Goal: Task Accomplishment & Management: Manage account settings

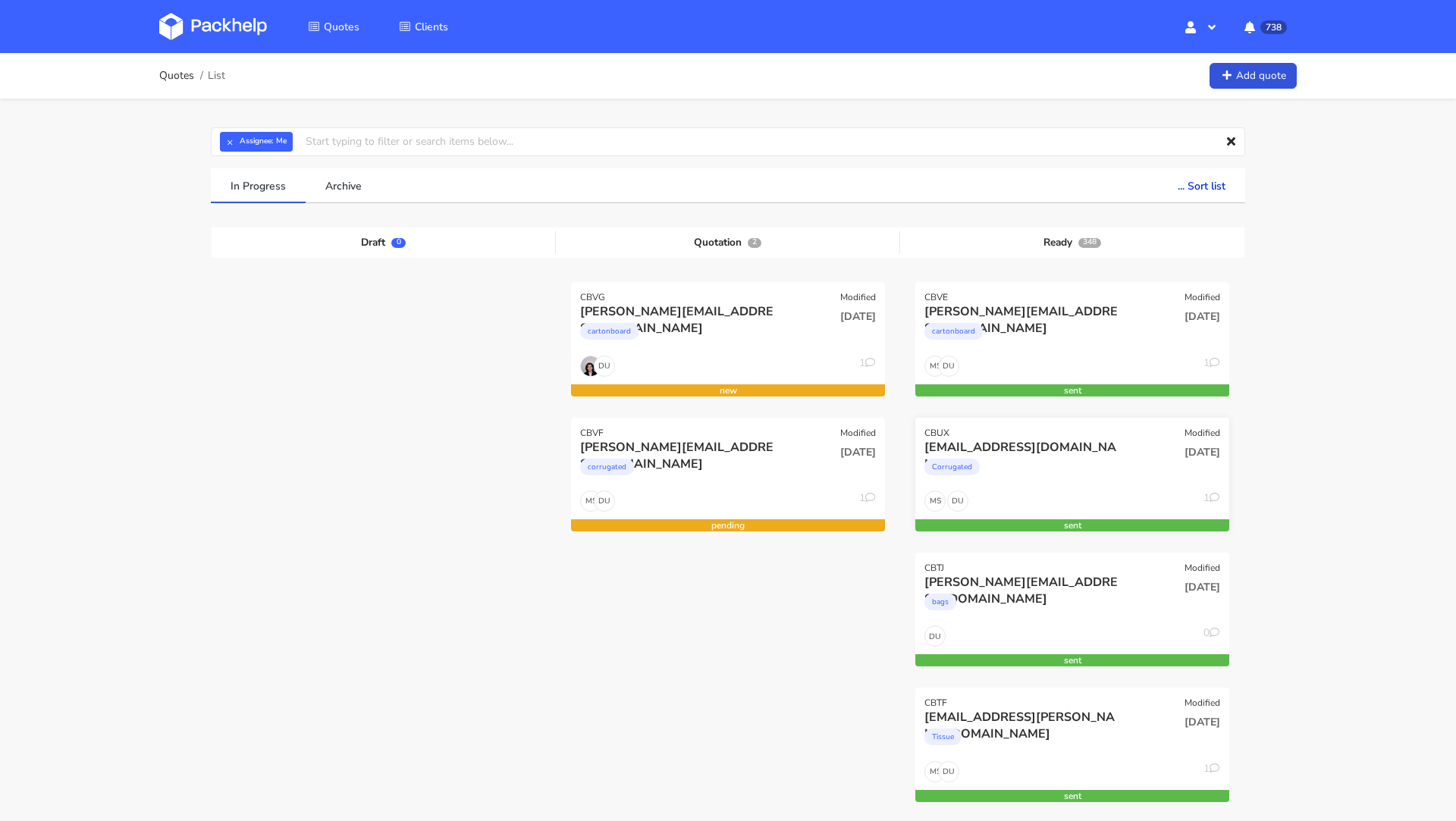
click at [1068, 469] on div "Corrugated" at bounding box center [1025, 471] width 201 height 30
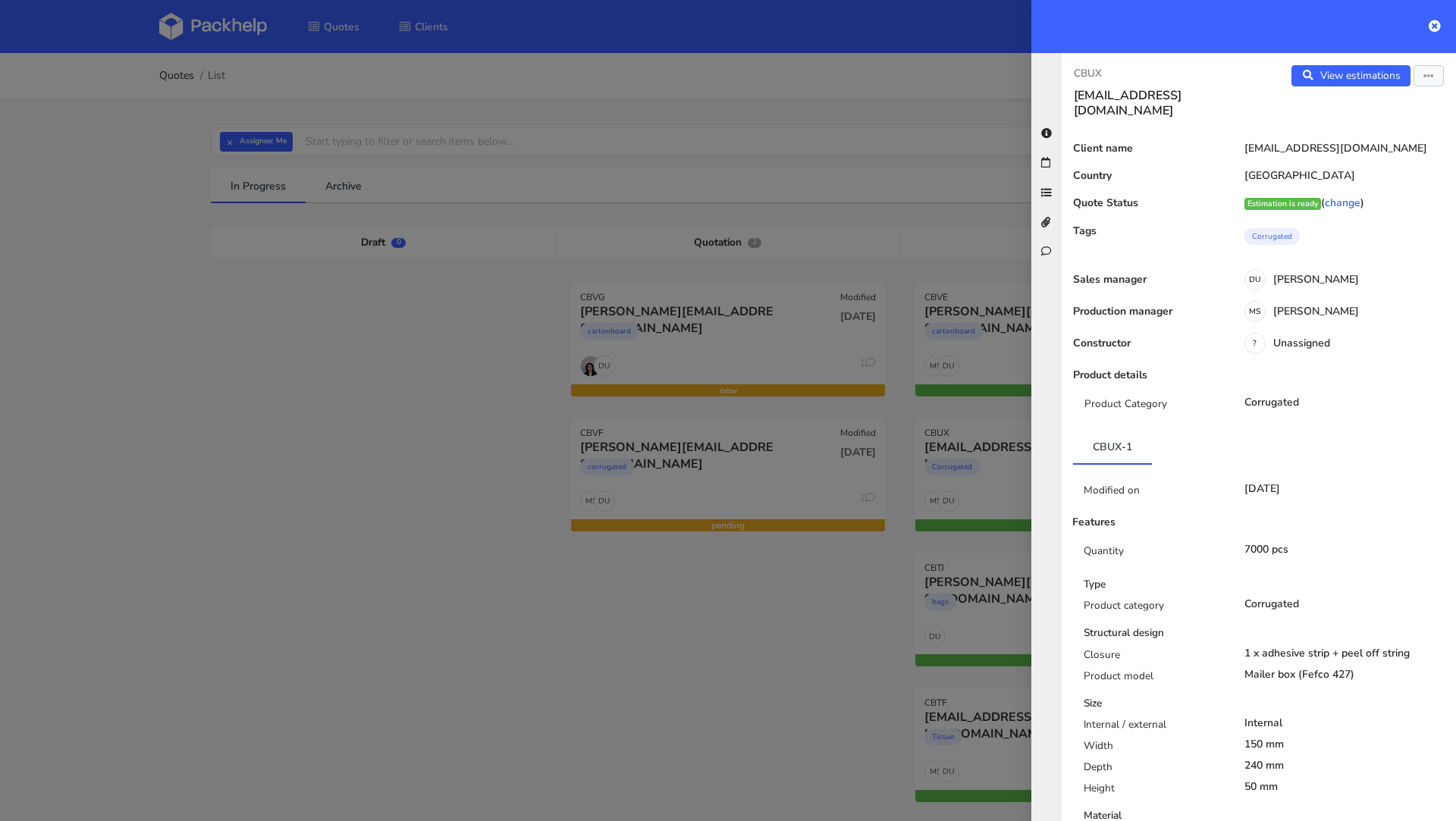
click at [351, 317] on div at bounding box center [728, 410] width 1456 height 821
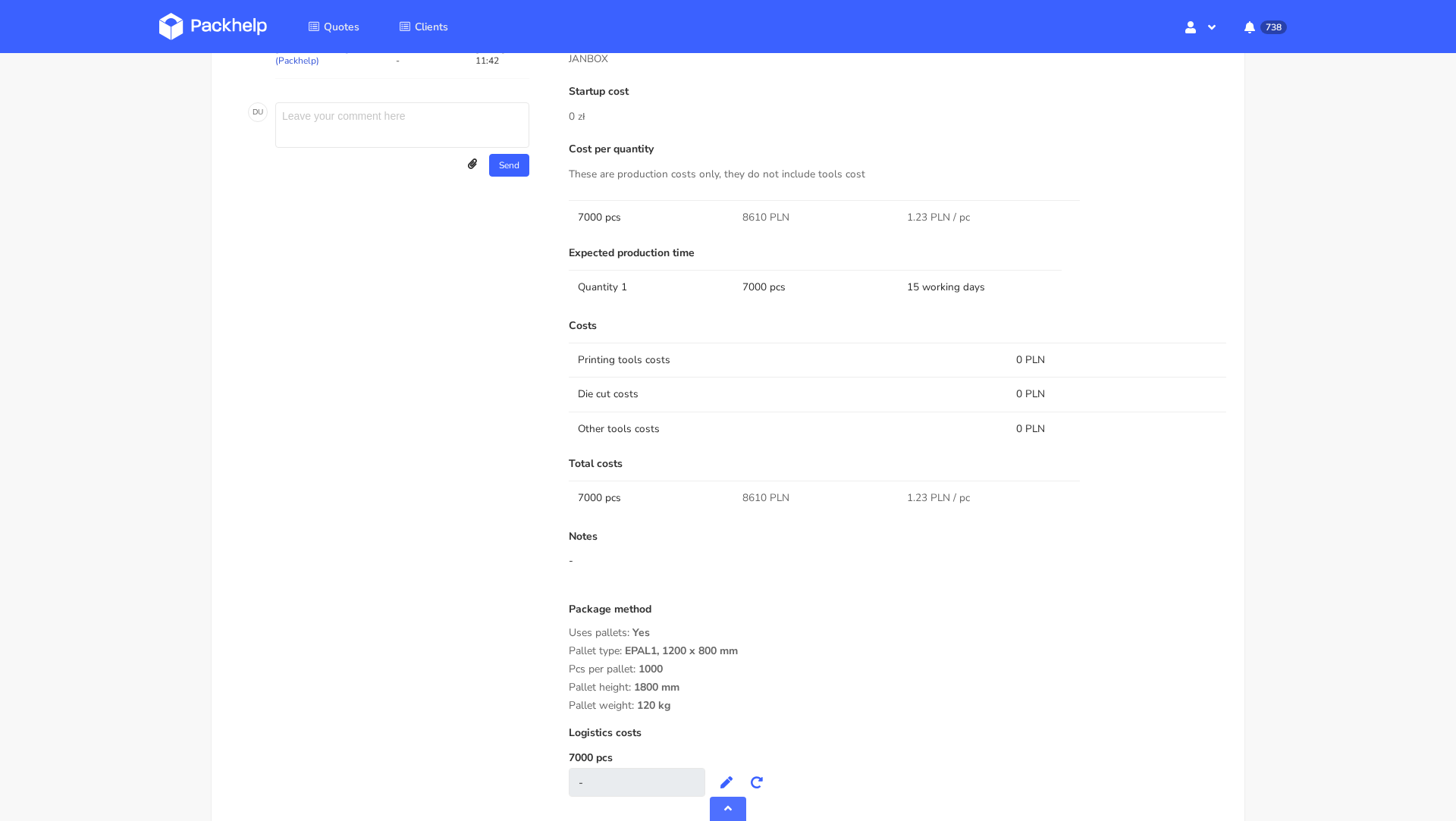
scroll to position [1021, 0]
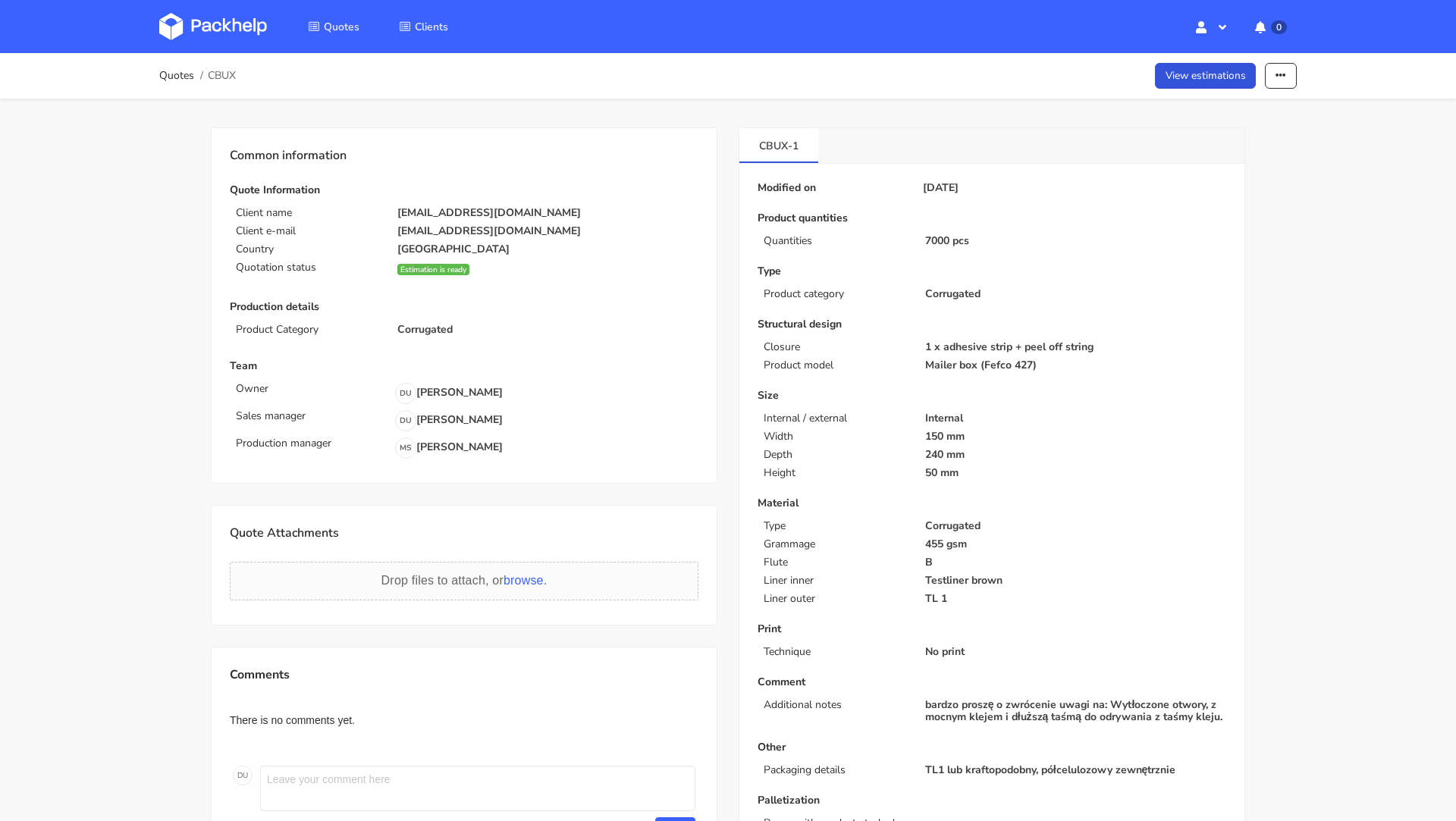
scroll to position [191, 0]
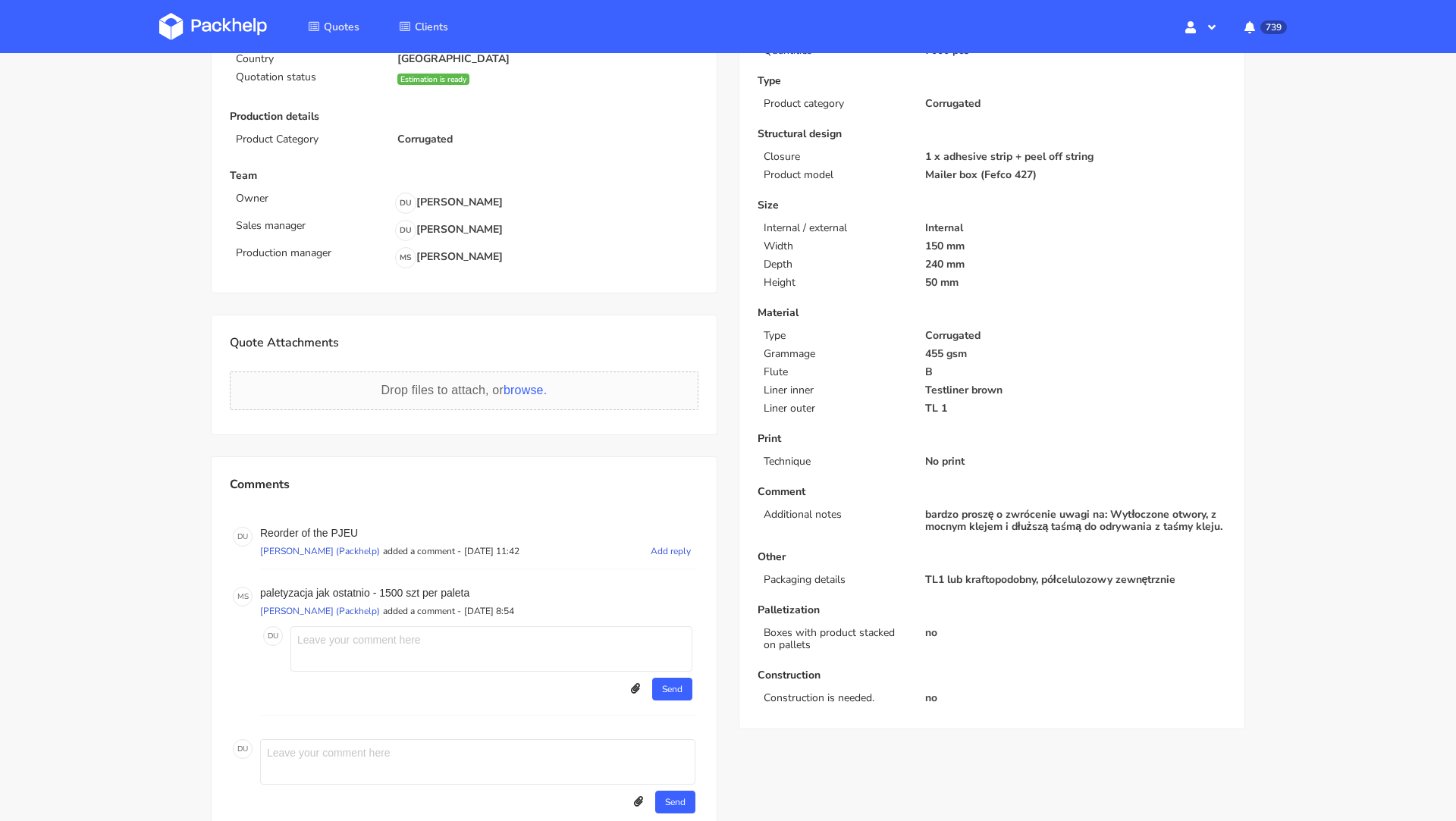
click at [335, 531] on p "Reorder of the PJEU" at bounding box center [478, 532] width 435 height 12
copy p "PJEU"
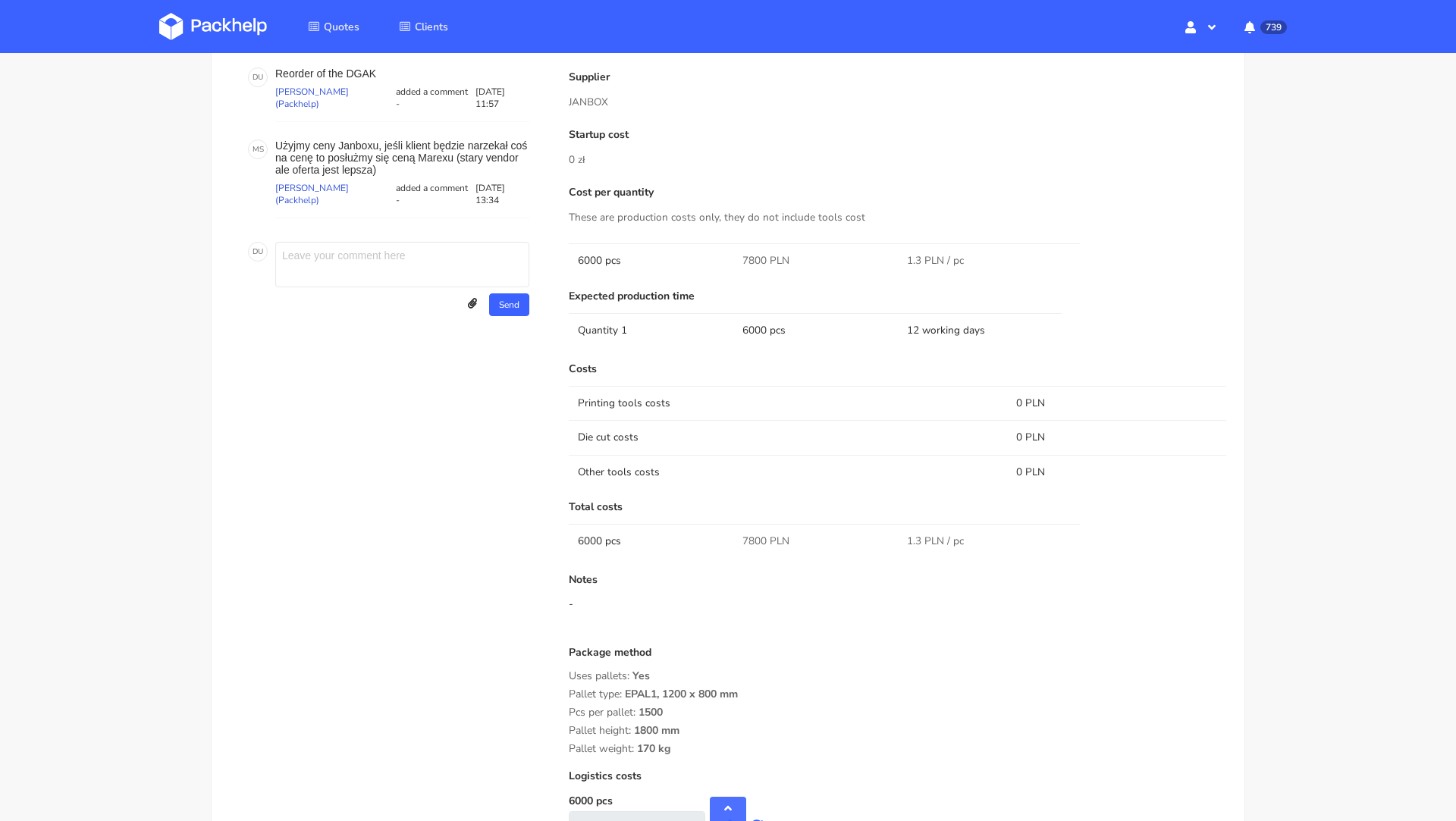
scroll to position [996, 0]
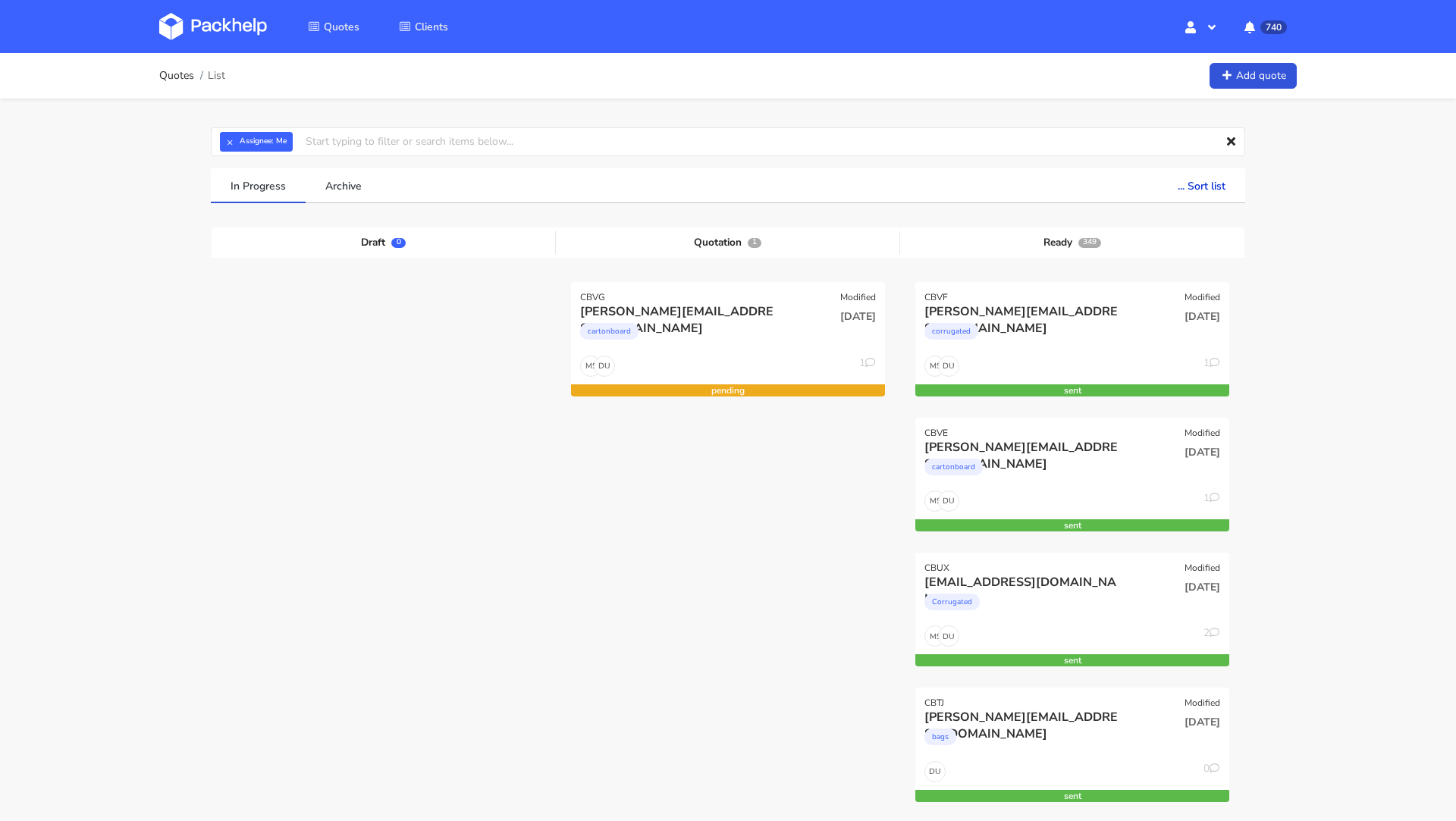
click at [220, 28] on img at bounding box center [213, 27] width 108 height 28
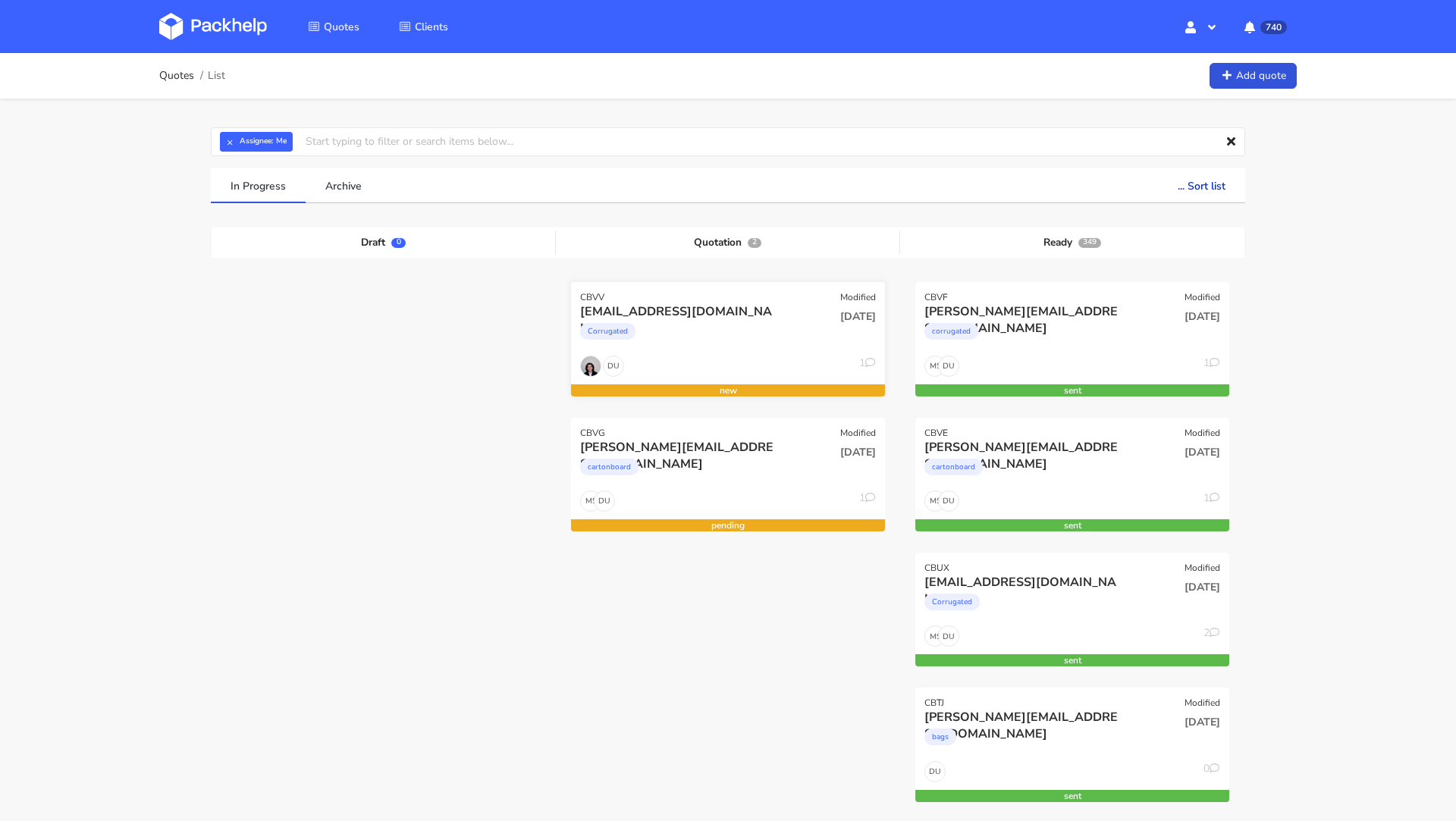
click at [696, 308] on div "[EMAIL_ADDRESS][DOMAIN_NAME]" at bounding box center [681, 312] width 201 height 17
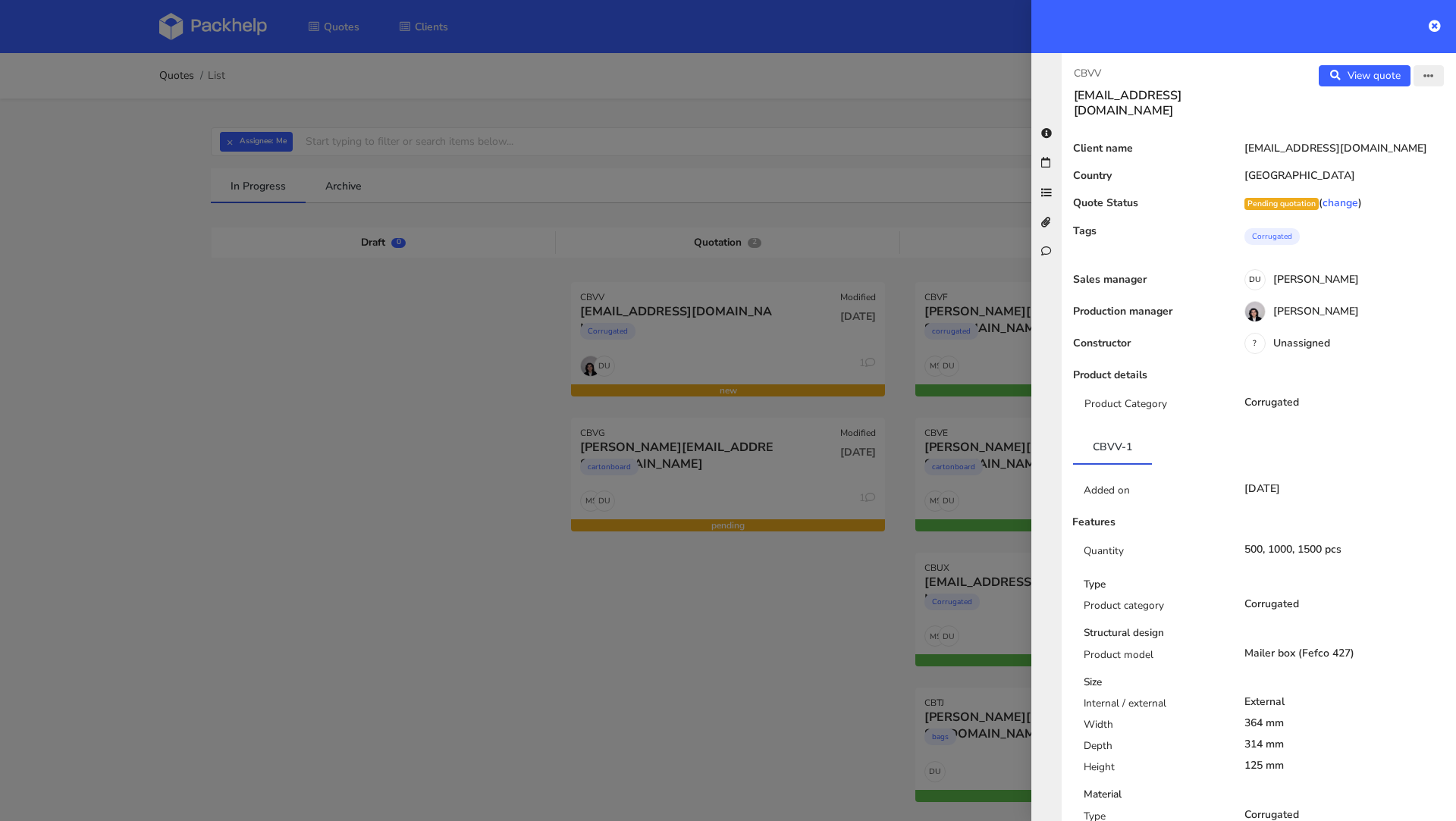
click at [1428, 74] on icon "button" at bounding box center [1428, 76] width 11 height 11
click at [1372, 108] on link "Edit quote" at bounding box center [1379, 105] width 133 height 25
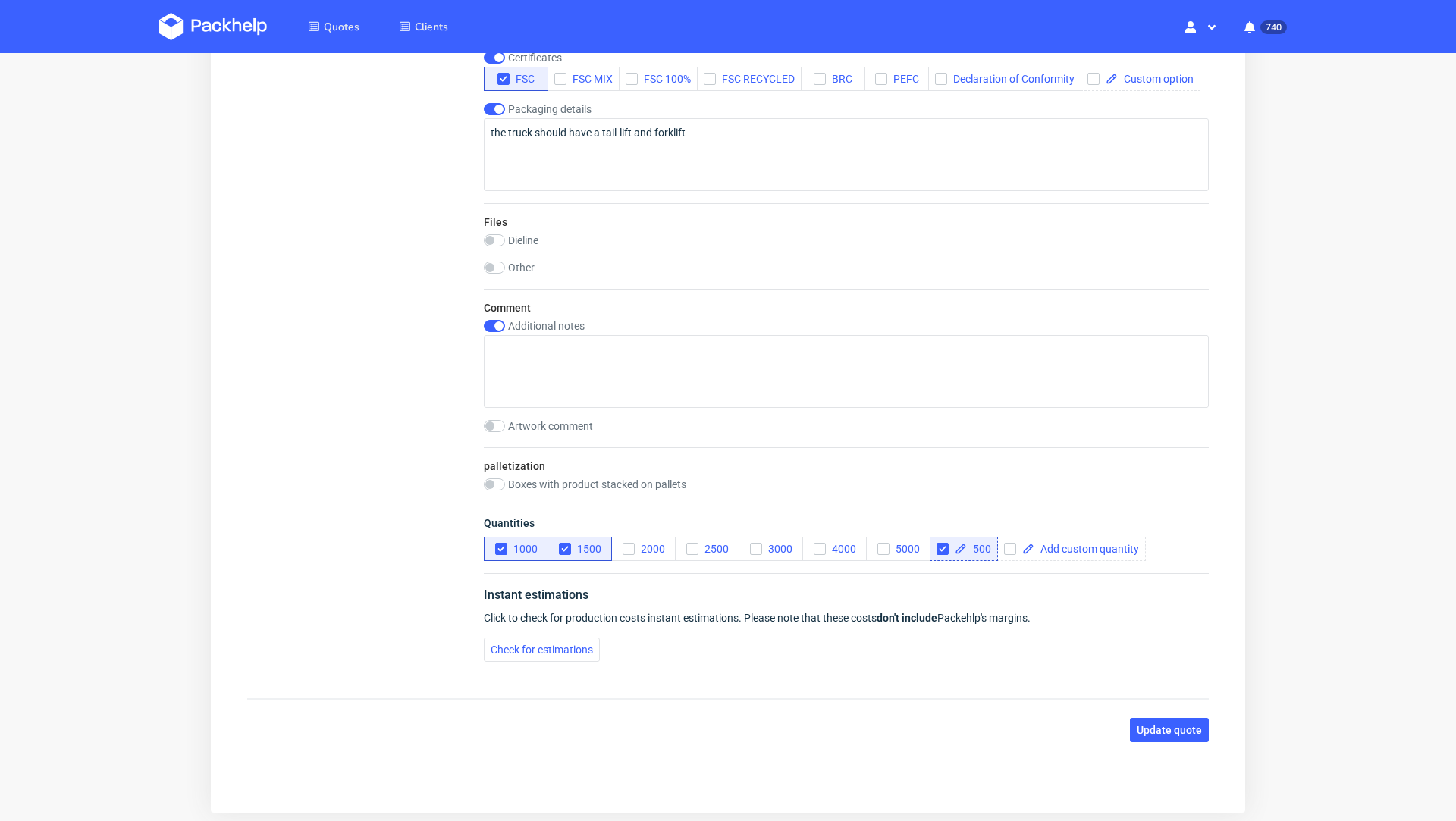
scroll to position [1902, 0]
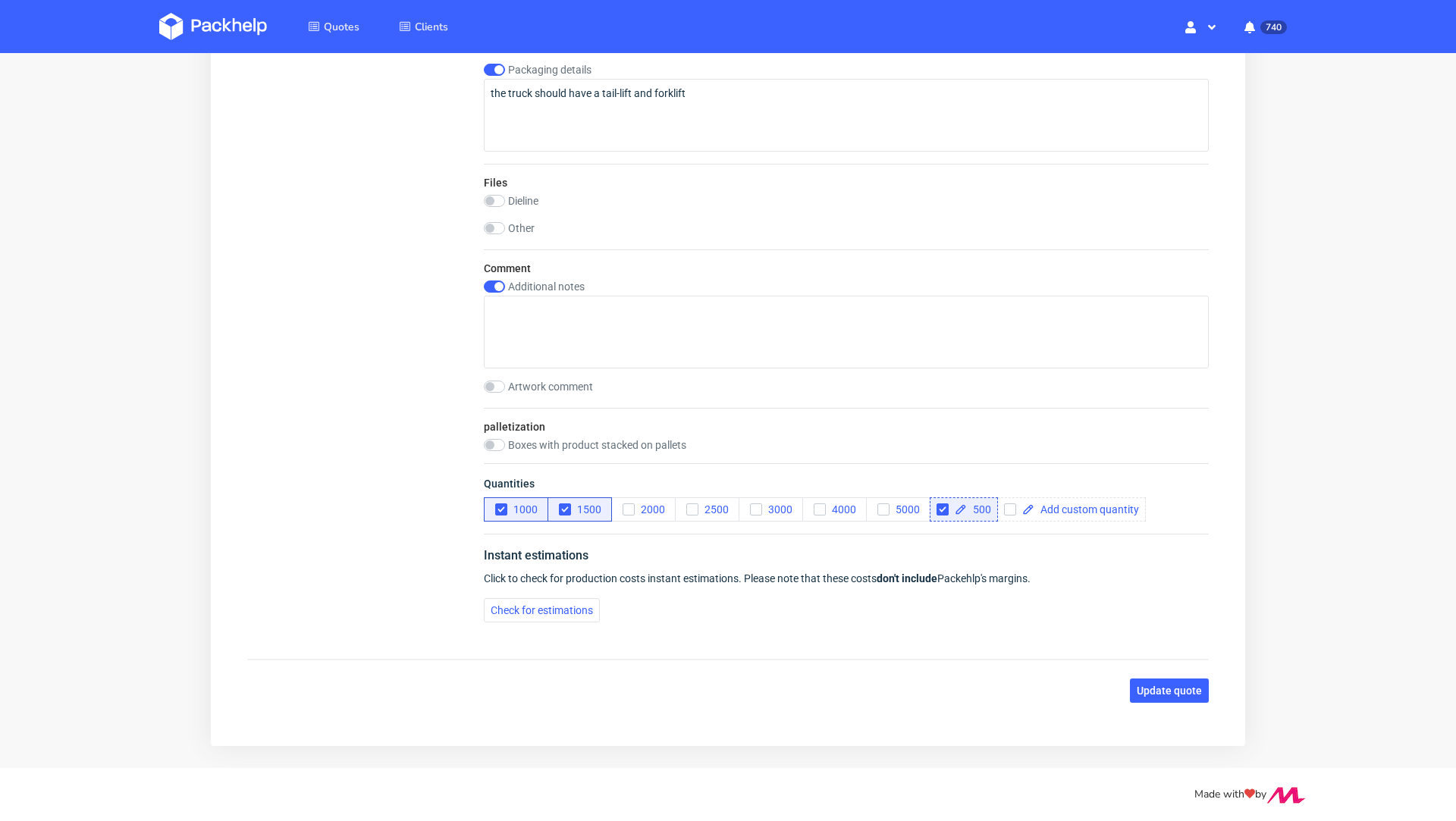
click at [877, 535] on div "Instant estimations Click to check for production costs instant estimations. Pl…" at bounding box center [846, 584] width 725 height 101
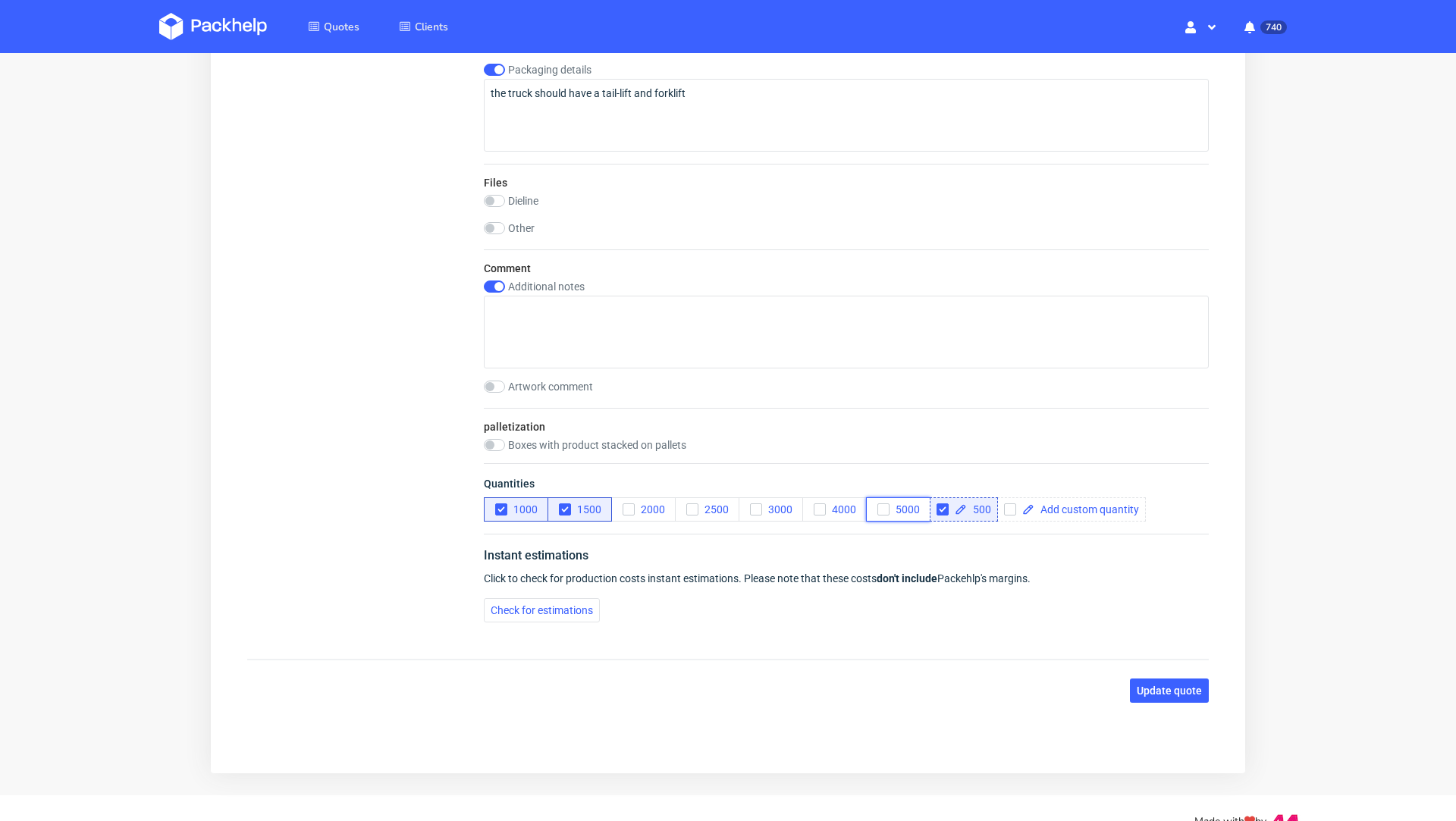
click at [883, 514] on icon "button" at bounding box center [883, 509] width 11 height 11
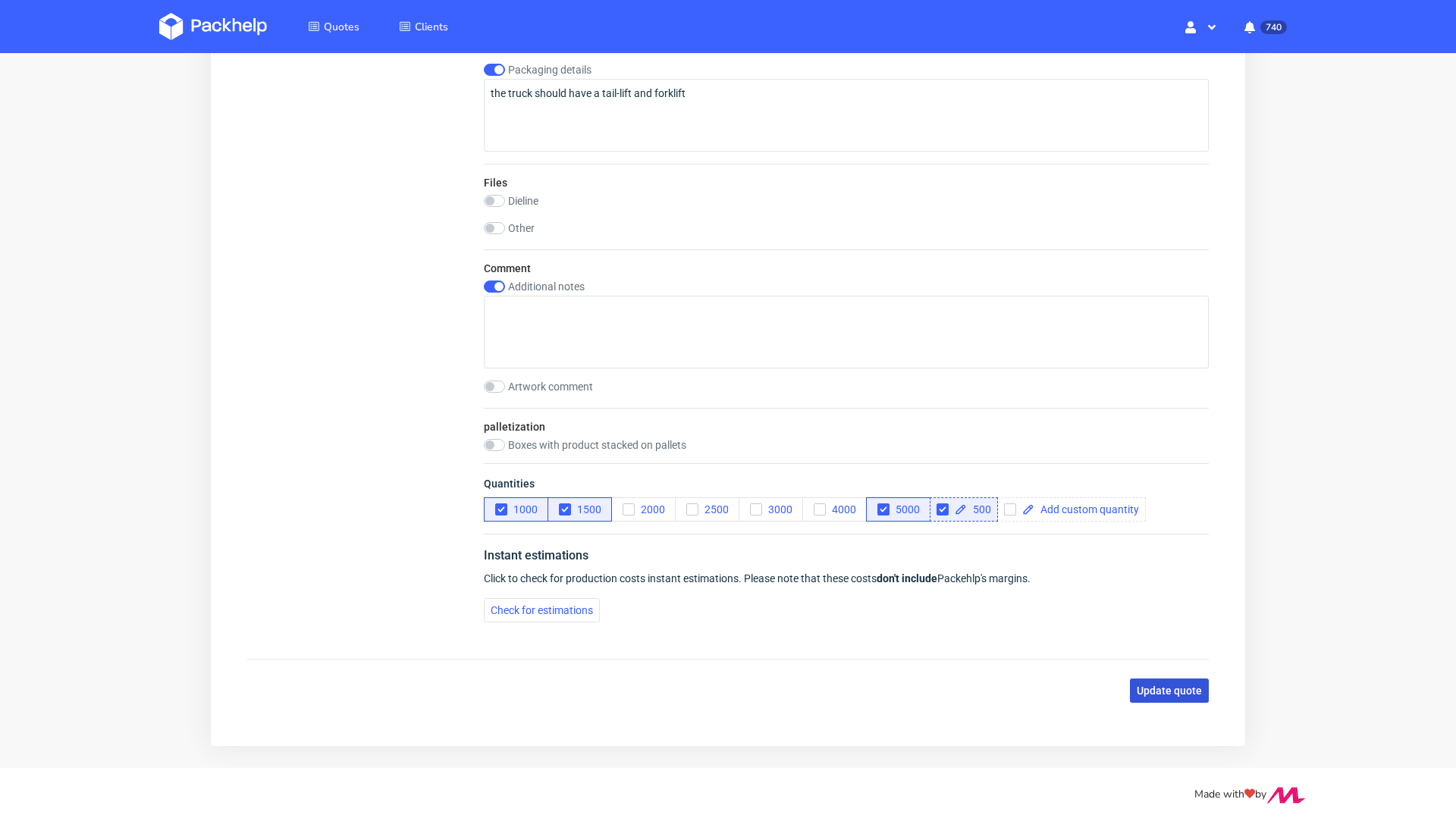
click at [1142, 701] on button "Update quote" at bounding box center [1169, 690] width 79 height 24
